Goal: Task Accomplishment & Management: Complete application form

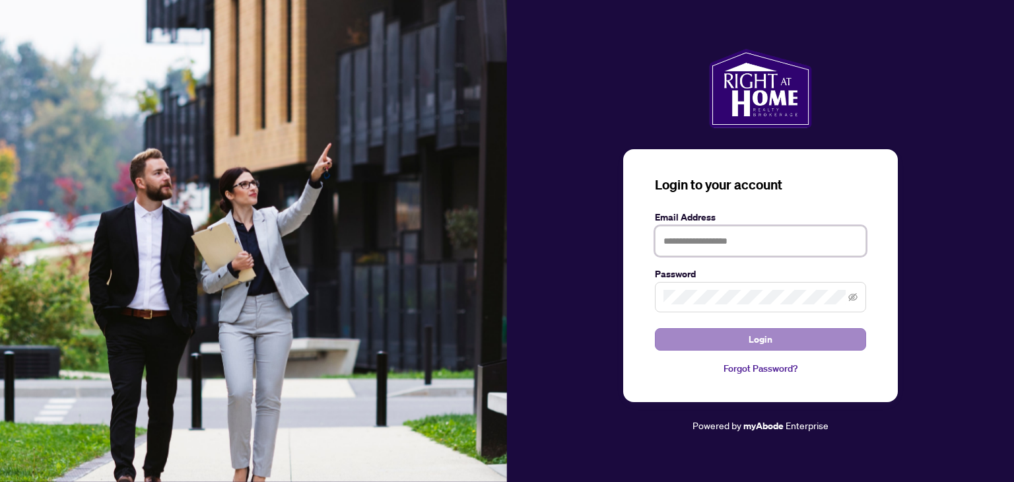
type input "**********"
click at [803, 341] on button "Login" at bounding box center [760, 339] width 211 height 22
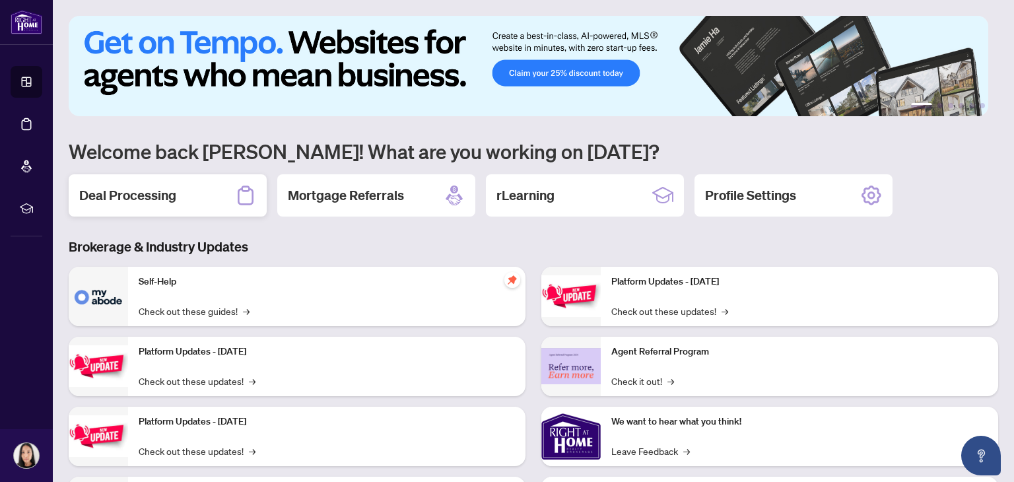
click at [154, 181] on div "Deal Processing" at bounding box center [168, 195] width 198 height 42
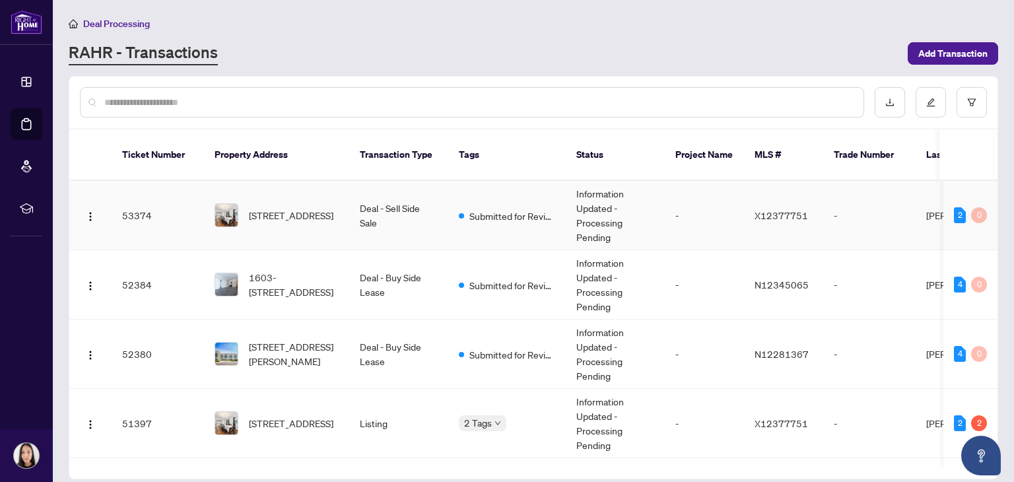
click at [282, 208] on span "[STREET_ADDRESS]" at bounding box center [291, 215] width 84 height 15
click at [90, 211] on img "button" at bounding box center [90, 216] width 11 height 11
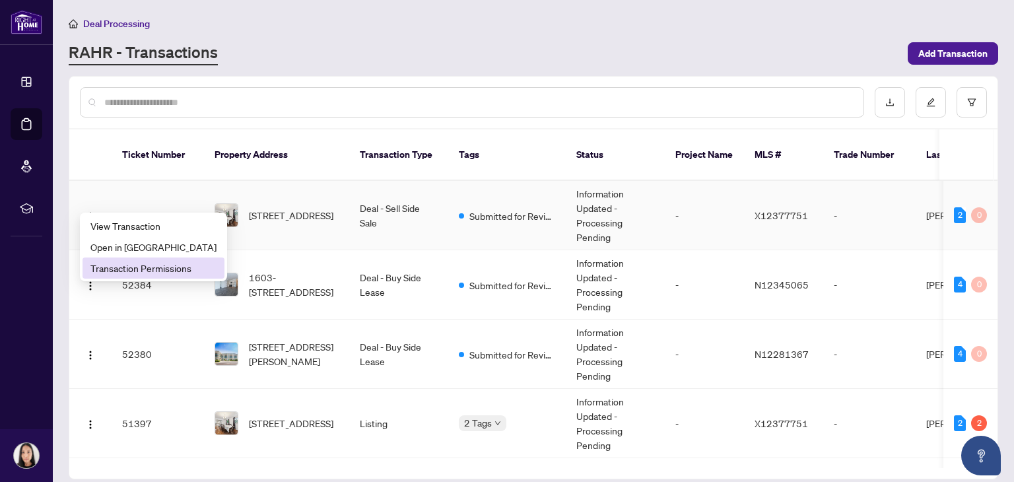
click at [152, 269] on span "Transaction Permissions" at bounding box center [153, 268] width 126 height 15
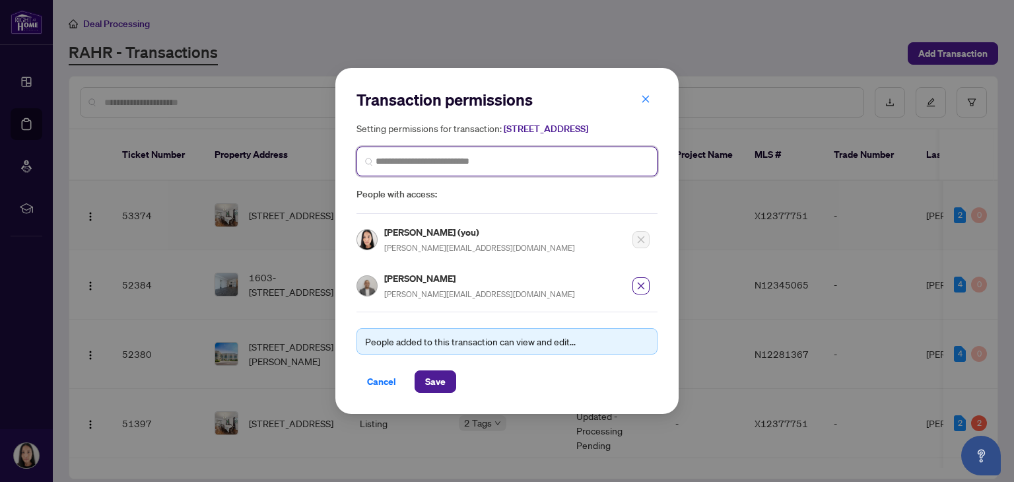
click at [423, 168] on input "search" at bounding box center [511, 161] width 273 height 14
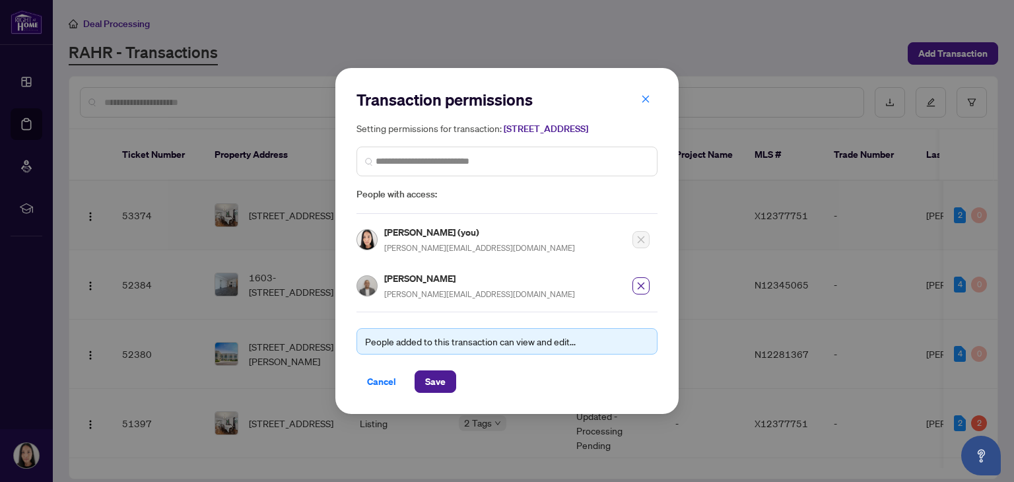
click at [294, 25] on div "Transaction permissions Setting permissions for transaction: [STREET_ADDRESS] P…" at bounding box center [507, 241] width 1014 height 482
drag, startPoint x: 645, startPoint y: 92, endPoint x: 381, endPoint y: 99, distance: 264.0
click at [645, 94] on icon "close" at bounding box center [645, 98] width 9 height 9
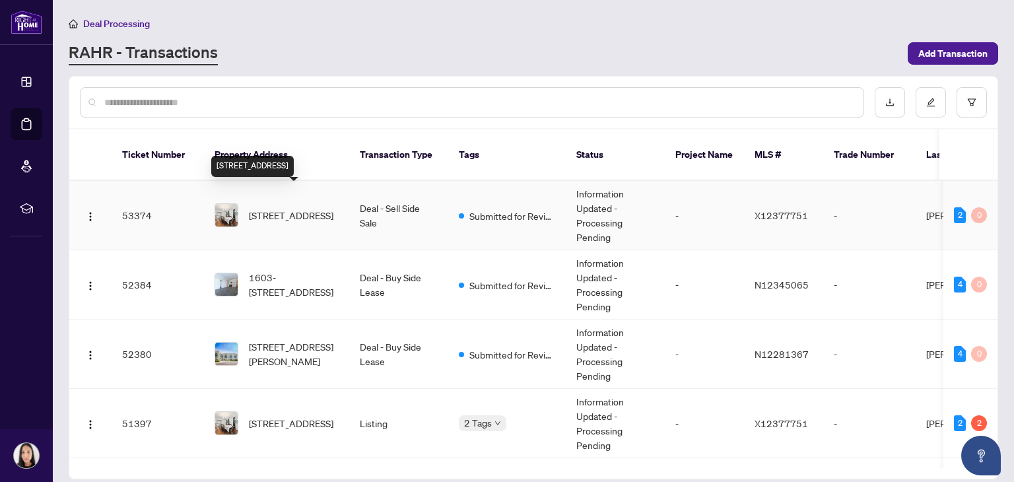
click at [288, 208] on span "[STREET_ADDRESS]" at bounding box center [291, 215] width 84 height 15
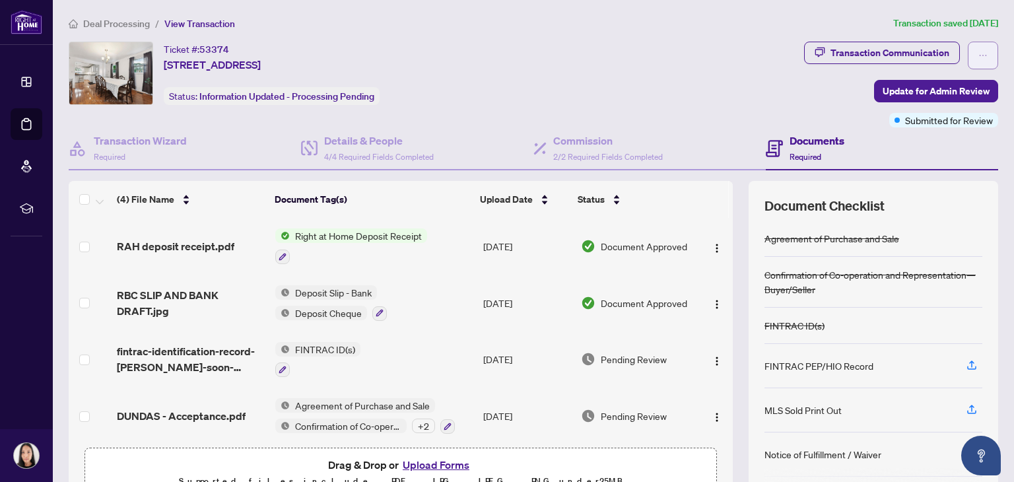
click at [977, 54] on button "button" at bounding box center [982, 56] width 30 height 28
click at [922, 86] on span "Transaction Permissions" at bounding box center [926, 84] width 101 height 15
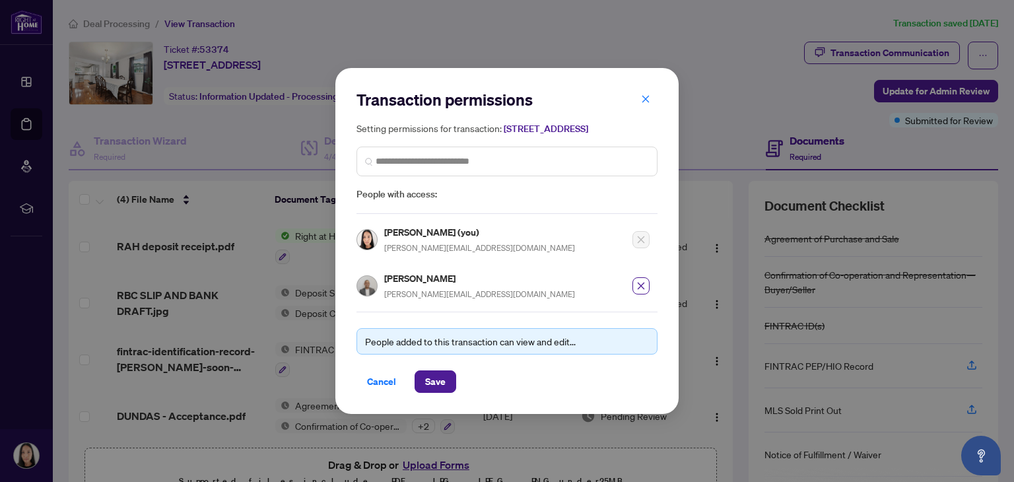
click at [425, 389] on span "Save" at bounding box center [435, 381] width 20 height 21
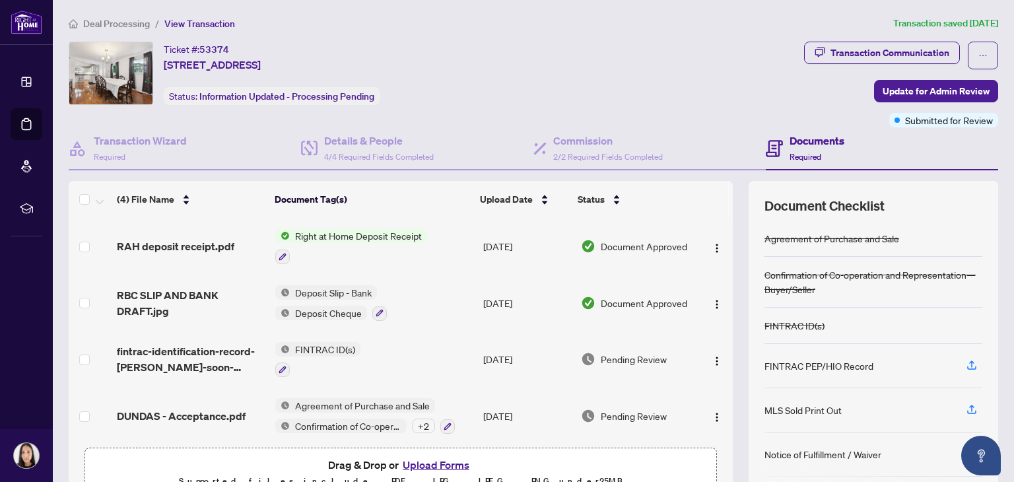
scroll to position [3, 0]
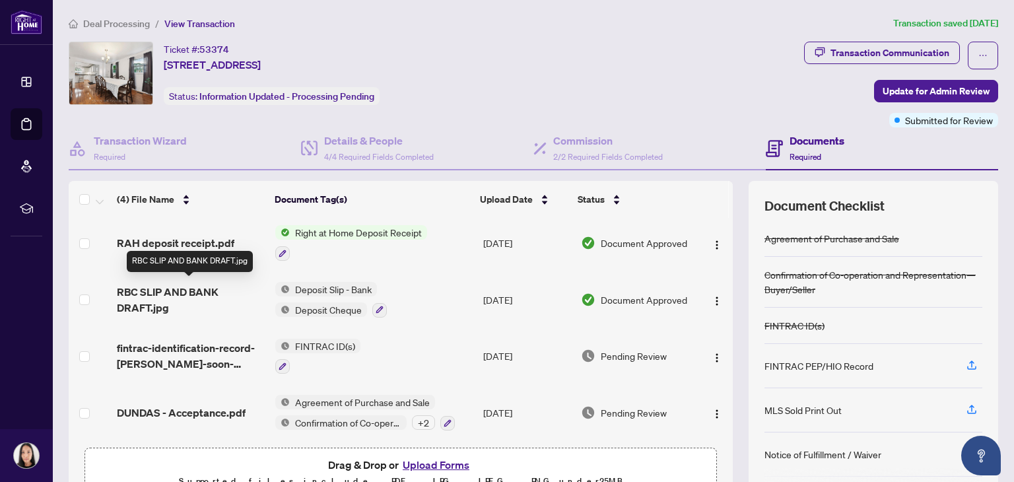
click at [164, 284] on span "RBC SLIP AND BANK DRAFT.jpg" at bounding box center [191, 300] width 148 height 32
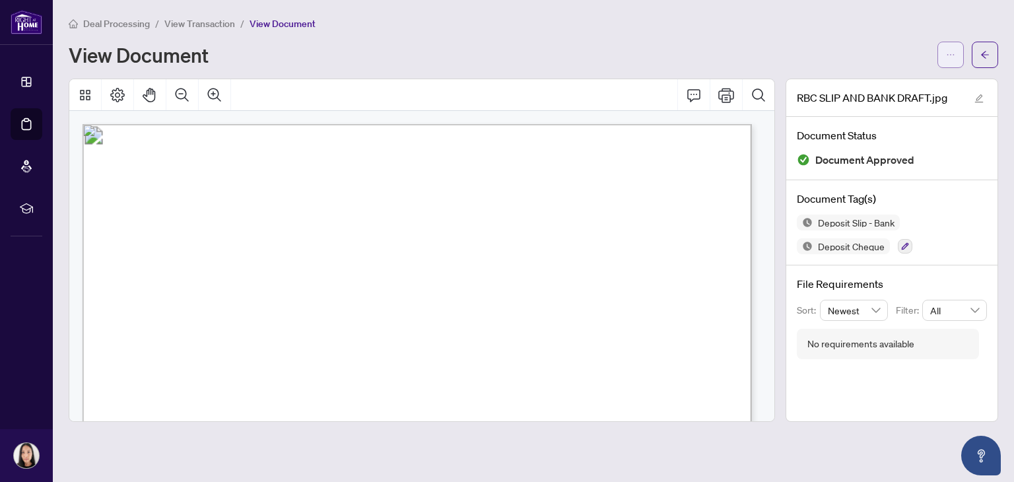
click at [943, 55] on button "button" at bounding box center [950, 55] width 26 height 26
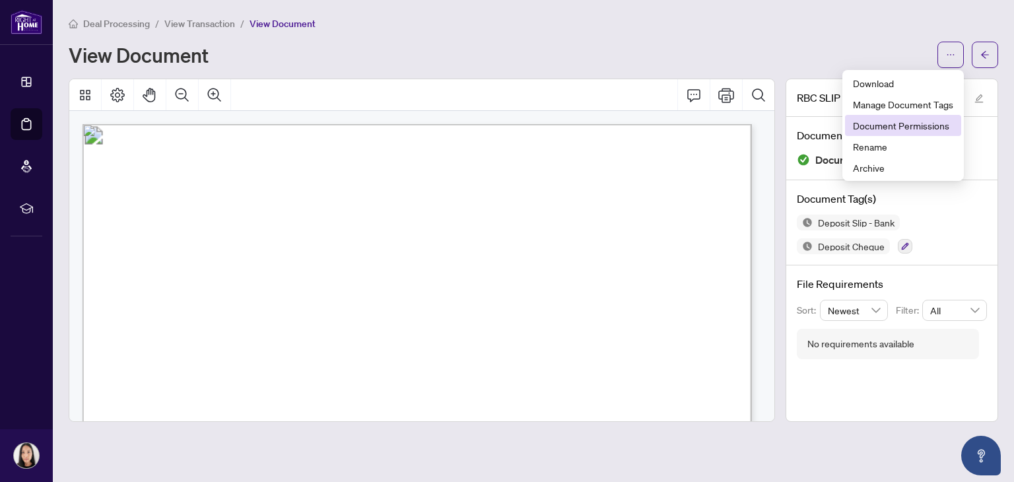
click at [913, 124] on span "Document Permissions" at bounding box center [903, 125] width 100 height 15
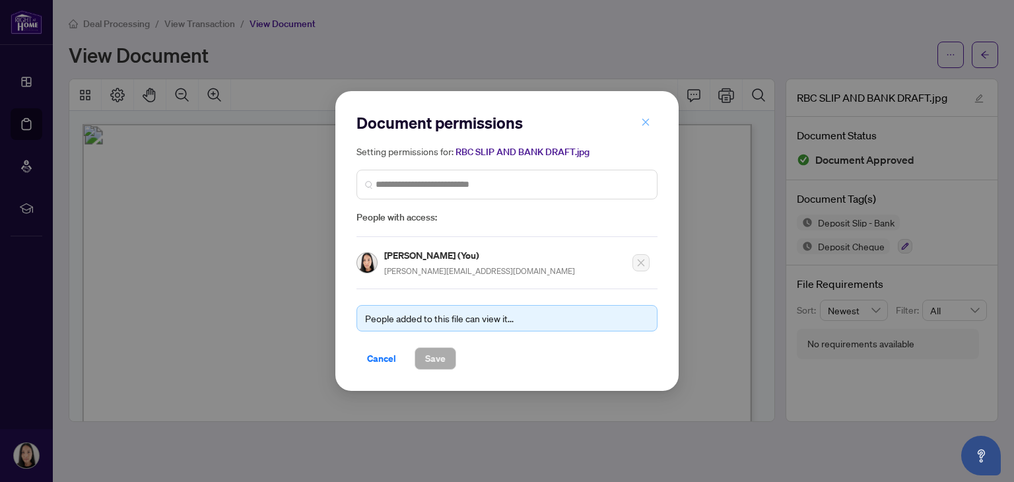
click at [645, 122] on icon "close" at bounding box center [645, 121] width 9 height 9
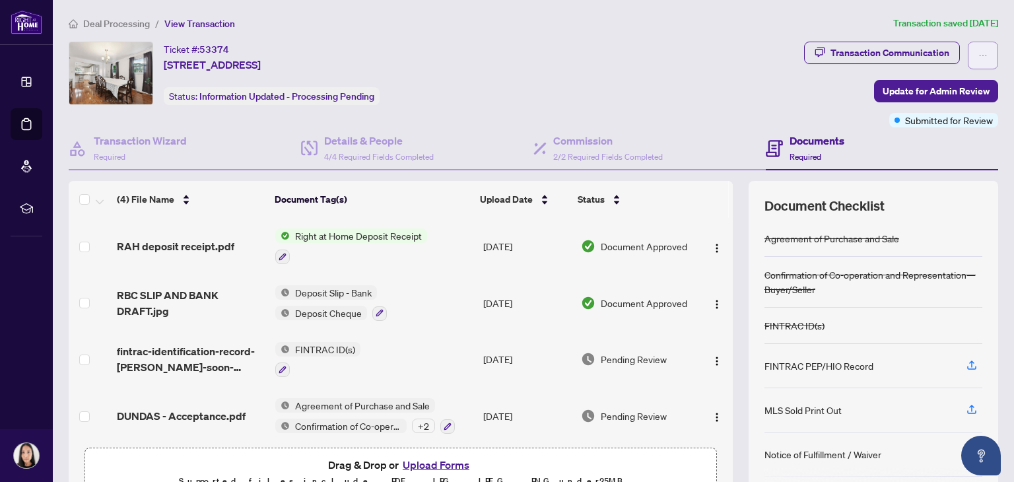
click at [979, 53] on button "button" at bounding box center [982, 56] width 30 height 28
click at [567, 146] on h4 "Commission" at bounding box center [608, 141] width 110 height 16
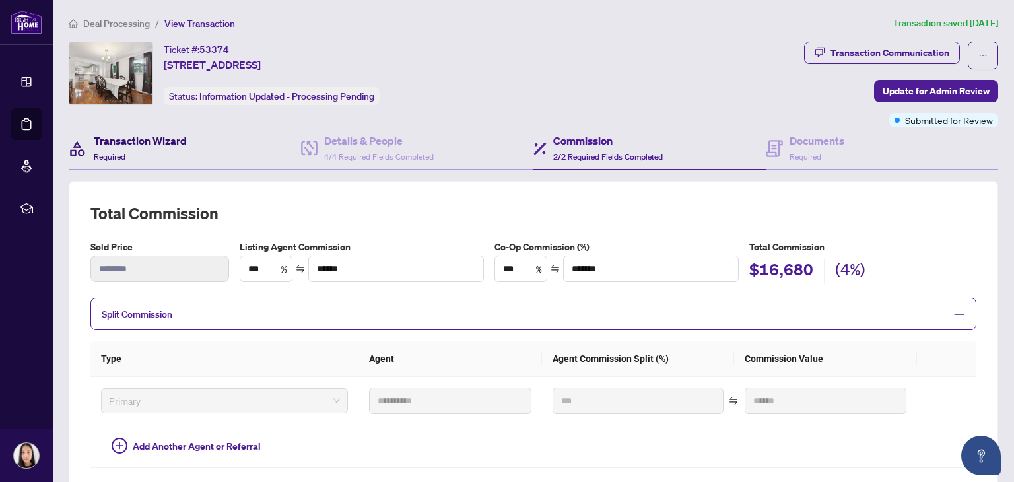
click at [134, 138] on h4 "Transaction Wizard" at bounding box center [140, 141] width 93 height 16
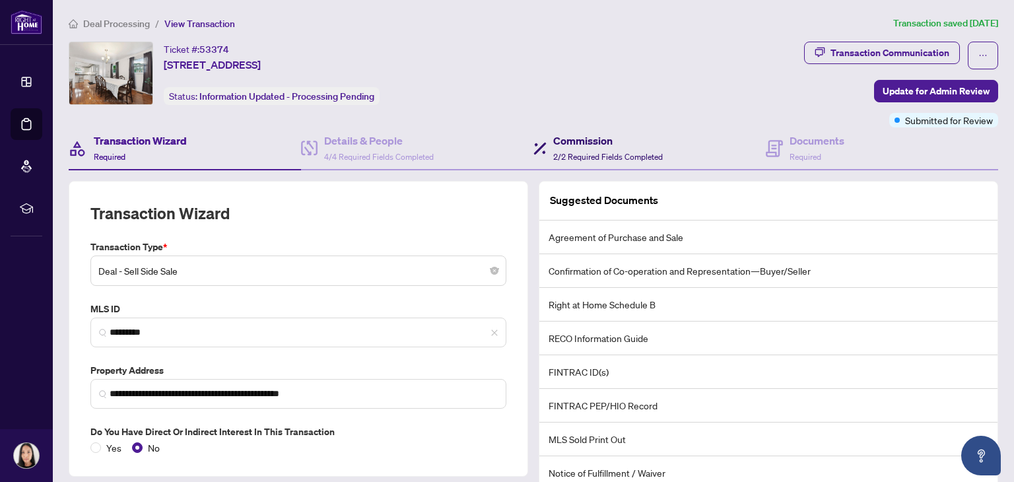
click at [605, 146] on h4 "Commission" at bounding box center [608, 141] width 110 height 16
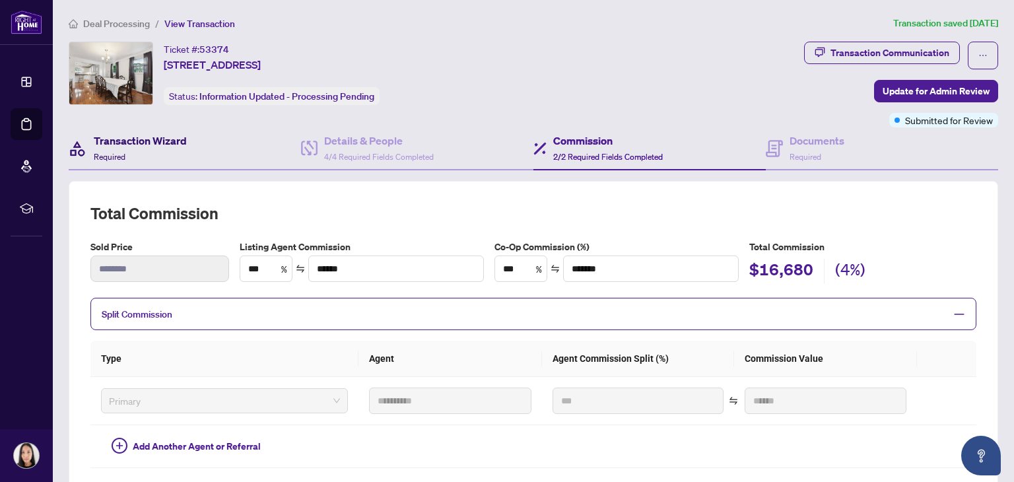
click at [146, 141] on h4 "Transaction Wizard" at bounding box center [140, 141] width 93 height 16
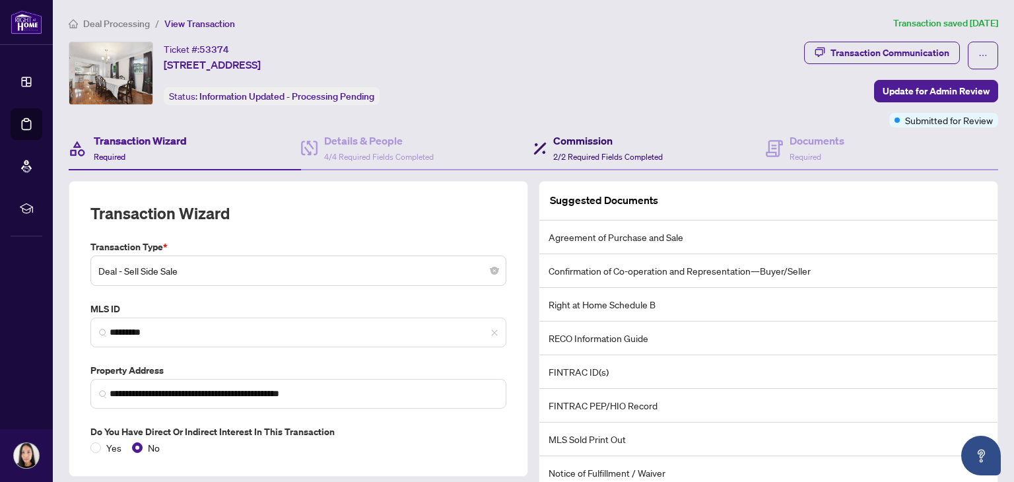
click at [591, 141] on h4 "Commission" at bounding box center [608, 141] width 110 height 16
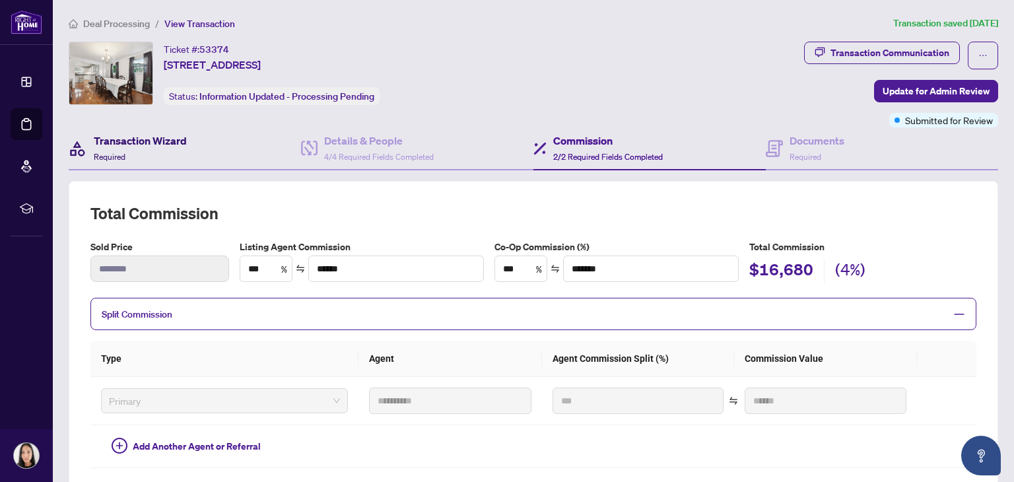
click at [162, 152] on div "Transaction Wizard Required" at bounding box center [140, 148] width 93 height 31
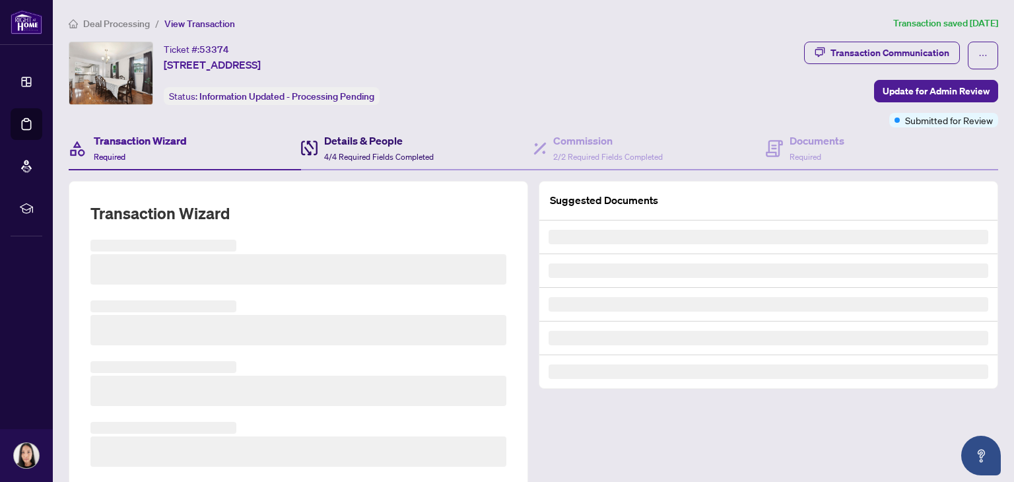
click at [375, 155] on span "4/4 Required Fields Completed" at bounding box center [379, 157] width 110 height 10
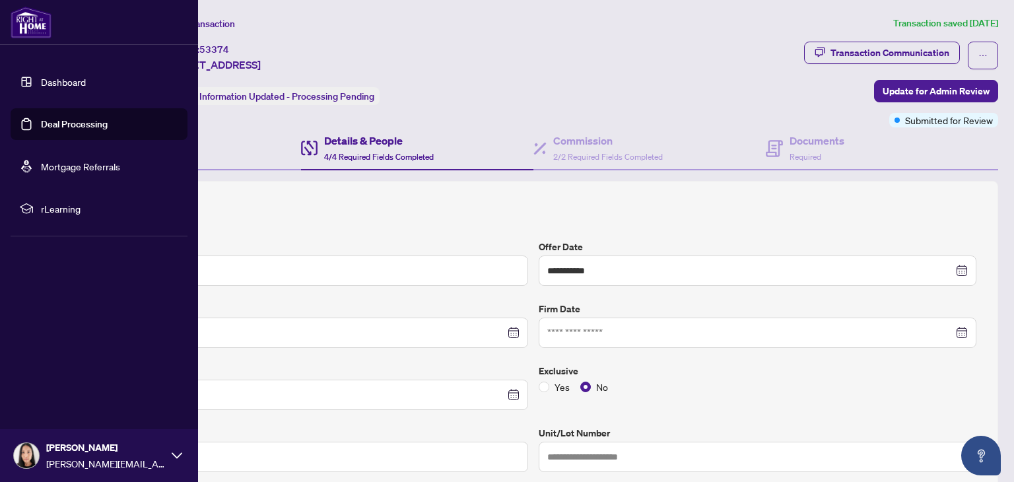
click at [41, 79] on link "Dashboard" at bounding box center [63, 82] width 45 height 12
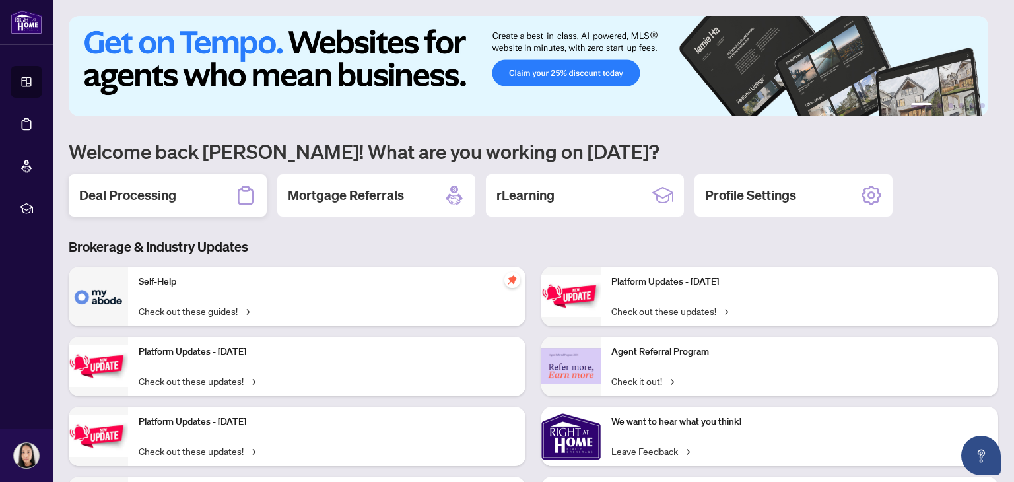
click at [138, 204] on div "Deal Processing" at bounding box center [168, 195] width 198 height 42
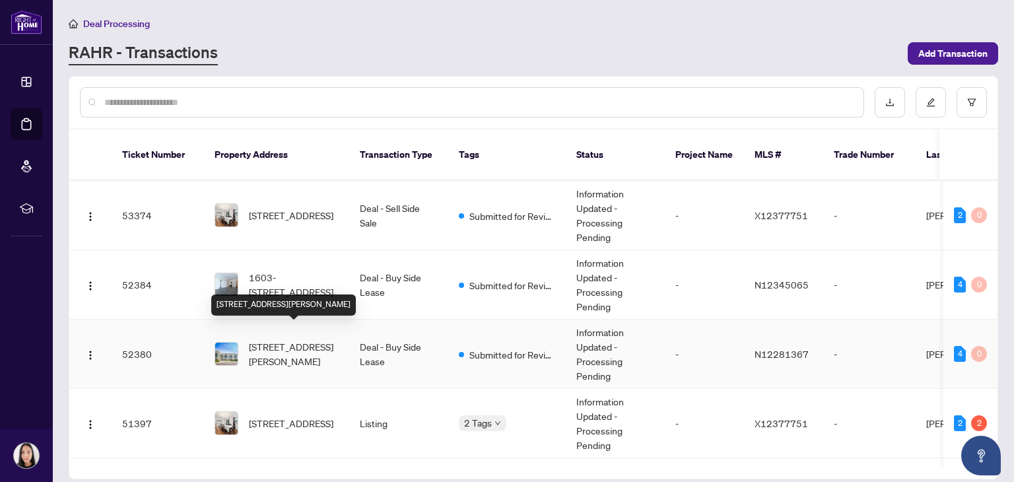
click at [280, 339] on span "[STREET_ADDRESS][PERSON_NAME]" at bounding box center [294, 353] width 90 height 29
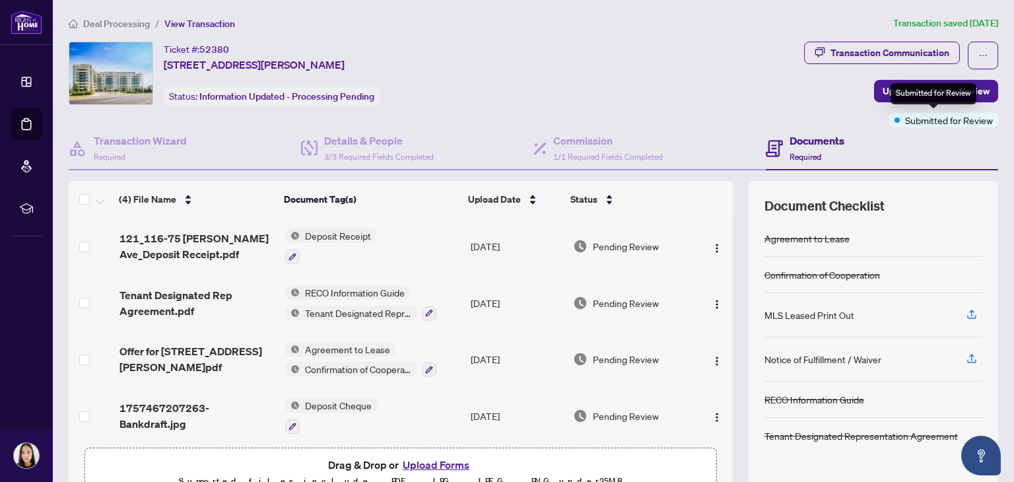
drag, startPoint x: 934, startPoint y: 104, endPoint x: 937, endPoint y: 96, distance: 9.0
click at [937, 96] on div "Submitted for Review" at bounding box center [933, 93] width 86 height 21
drag, startPoint x: 787, startPoint y: 106, endPoint x: 827, endPoint y: 103, distance: 41.0
click at [789, 106] on div "Ticket #: 52380 [STREET_ADDRESS][PERSON_NAME] Status: Information Updated - Pro…" at bounding box center [433, 85] width 735 height 86
click at [940, 90] on span "Update for Admin Review" at bounding box center [935, 91] width 107 height 21
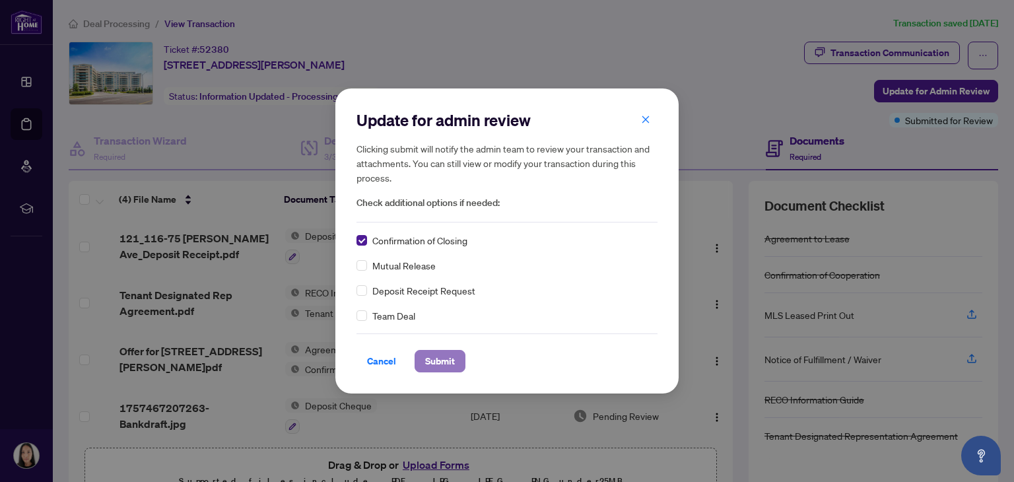
click at [438, 360] on span "Submit" at bounding box center [440, 360] width 30 height 21
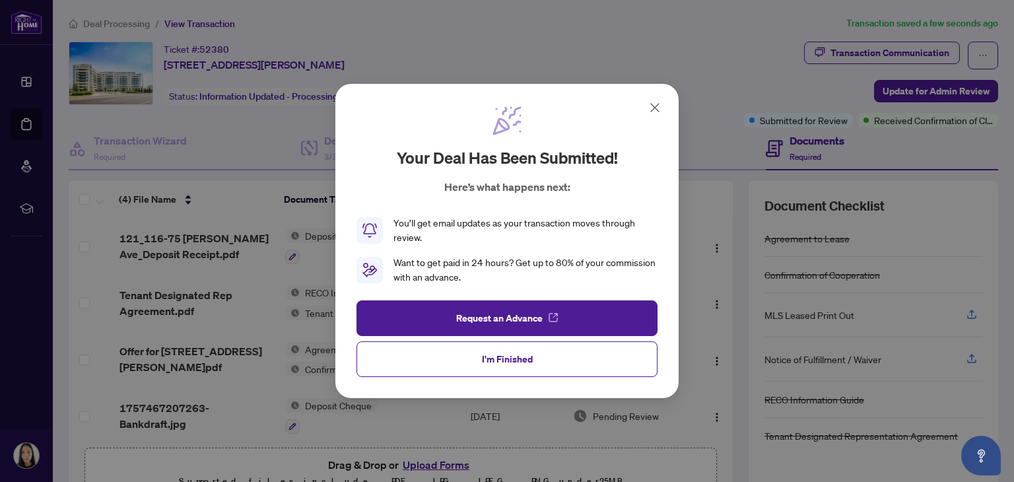
click at [657, 105] on icon at bounding box center [655, 108] width 16 height 16
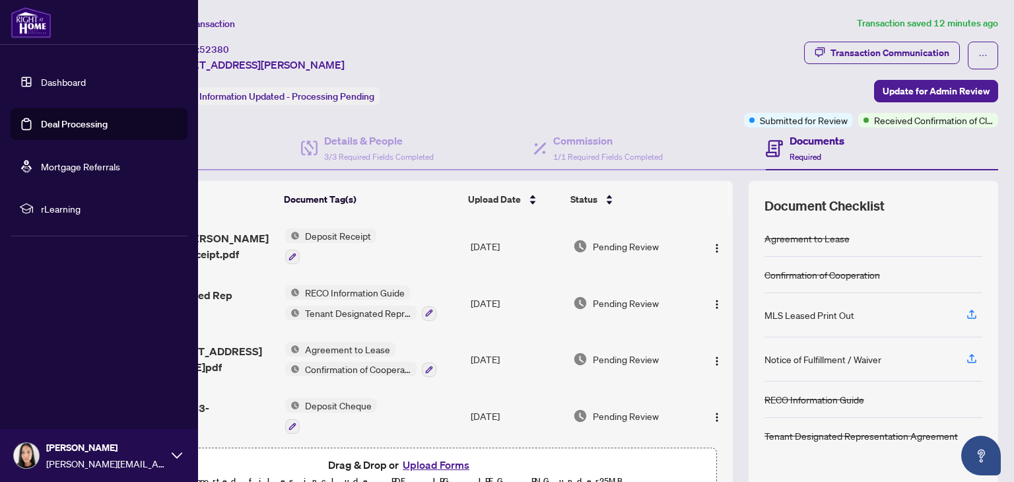
click at [67, 83] on link "Dashboard" at bounding box center [63, 82] width 45 height 12
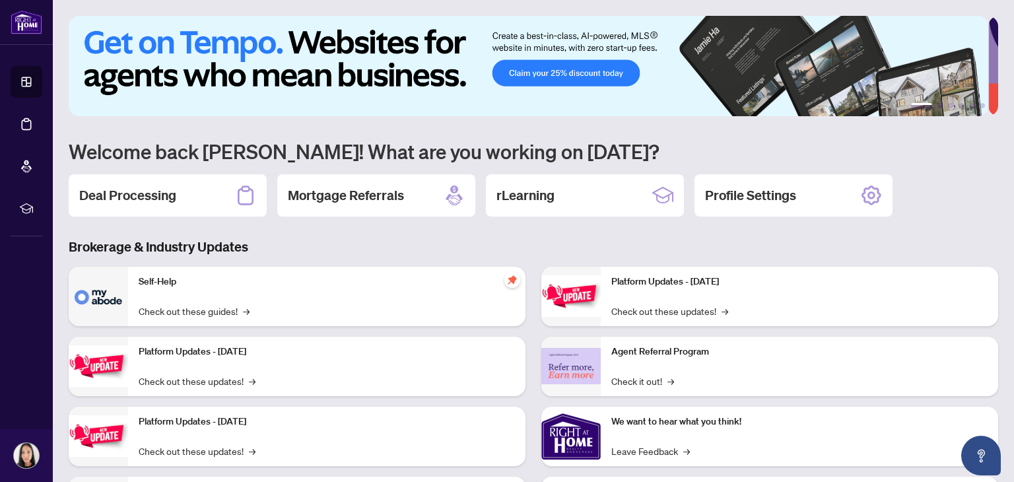
click at [116, 194] on h2 "Deal Processing" at bounding box center [127, 195] width 97 height 18
